Goal: Register for event/course

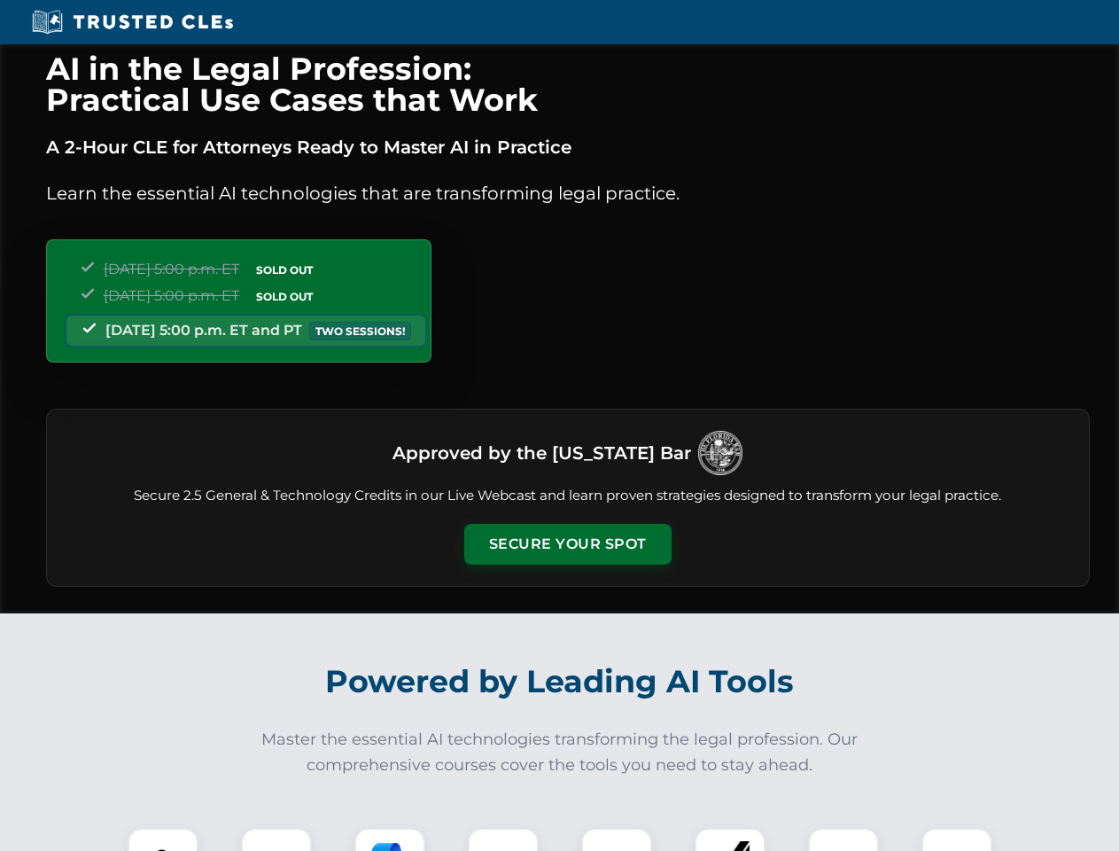
click at [567, 544] on button "Secure Your Spot" at bounding box center [567, 544] width 207 height 41
click at [163, 839] on img at bounding box center [162, 863] width 51 height 51
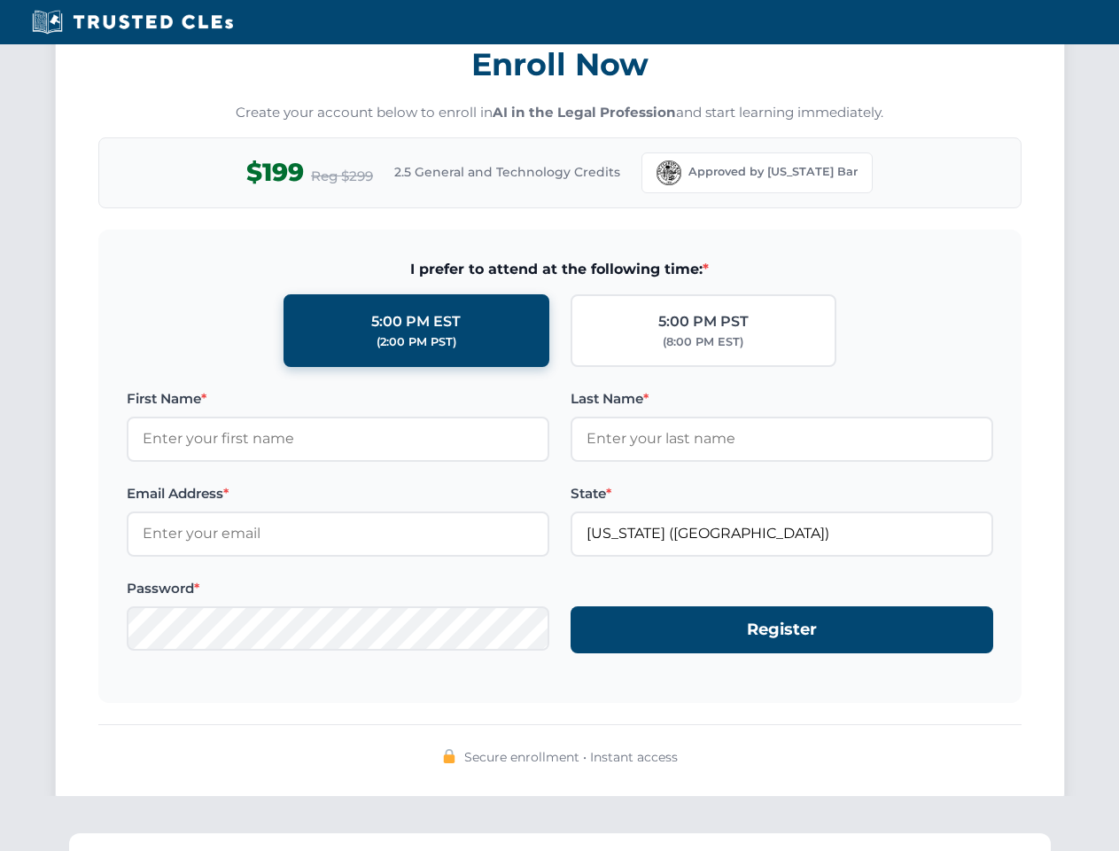
scroll to position [1740, 0]
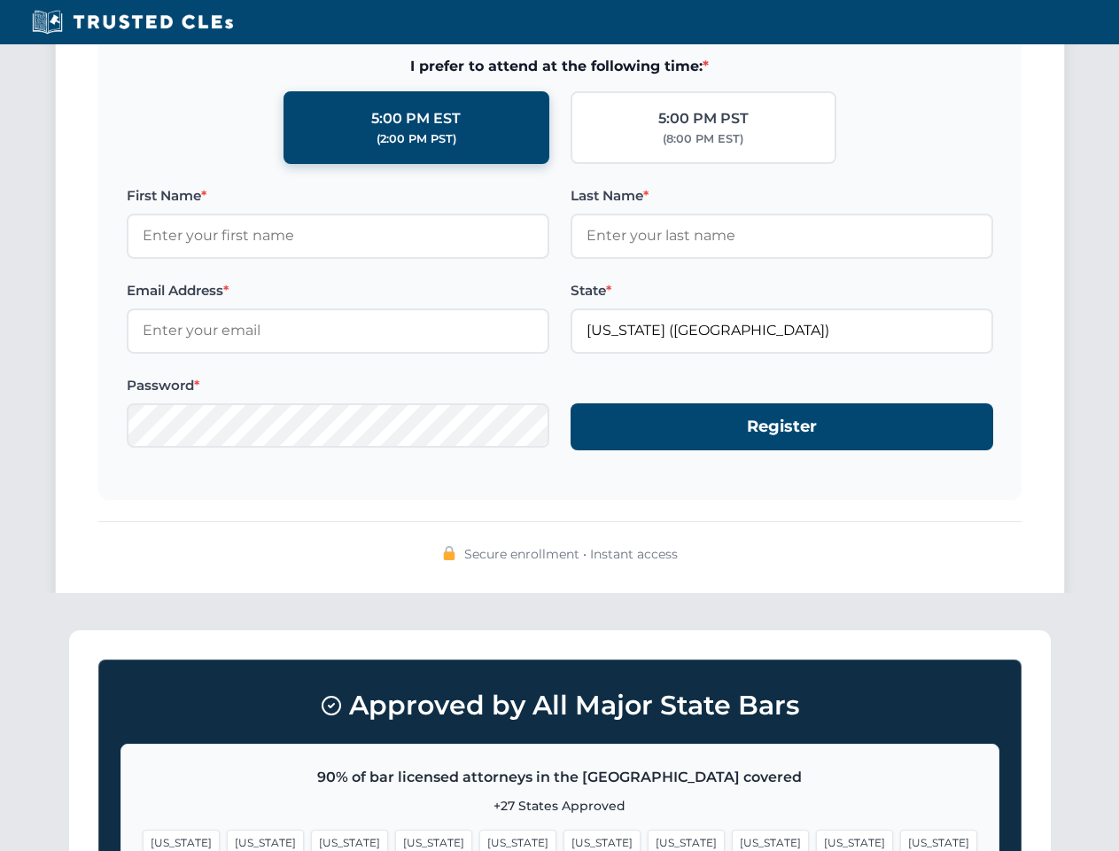
click at [816, 839] on span "[US_STATE]" at bounding box center [854, 843] width 77 height 26
